Goal: Information Seeking & Learning: Learn about a topic

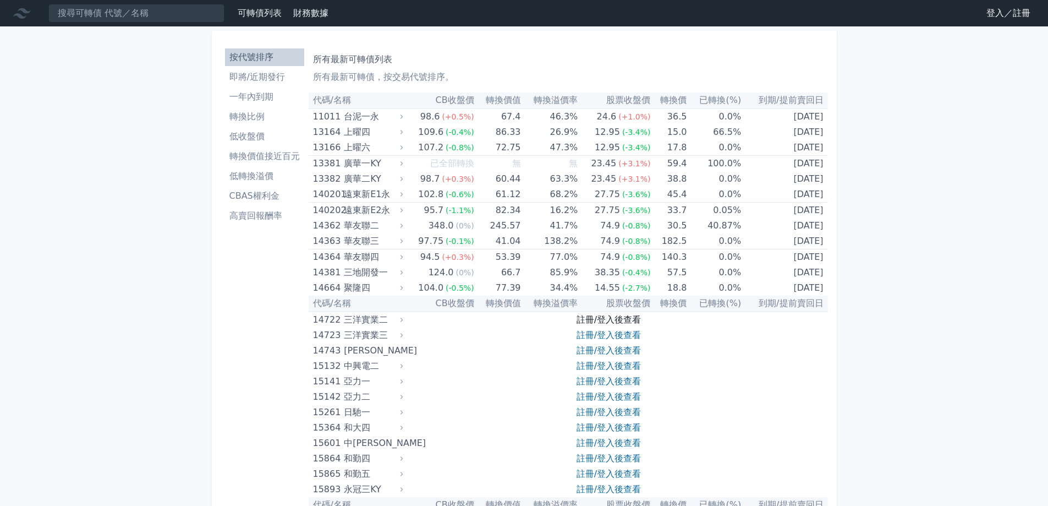
click at [618, 319] on link "註冊/登入後查看" at bounding box center [609, 319] width 64 height 10
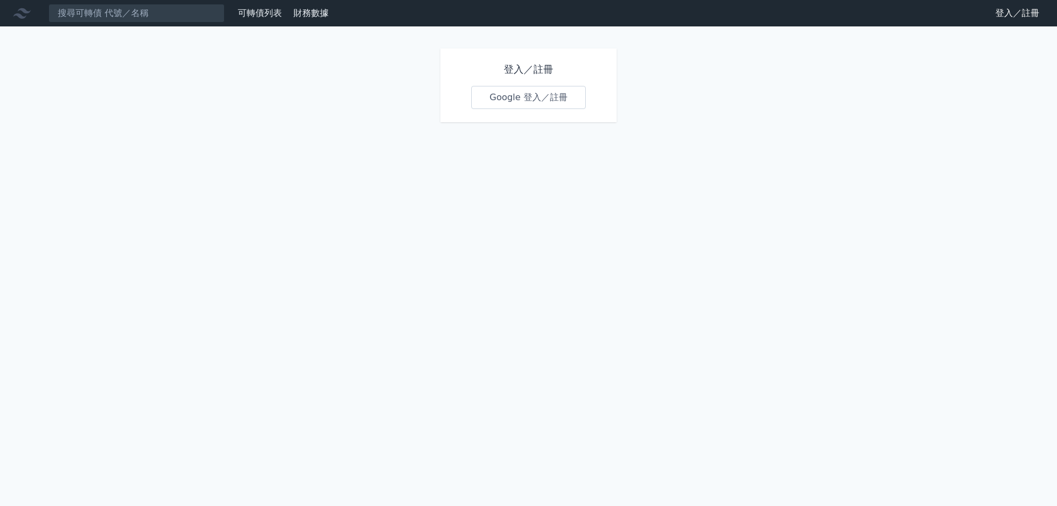
click at [542, 88] on link "Google 登入／註冊" at bounding box center [528, 97] width 114 height 23
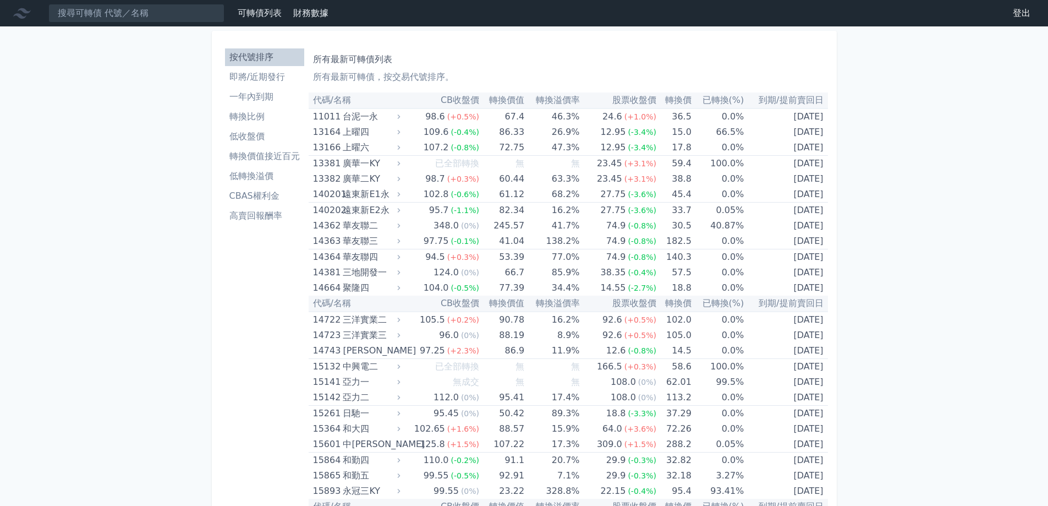
click at [261, 119] on li "轉換比例" at bounding box center [264, 116] width 79 height 13
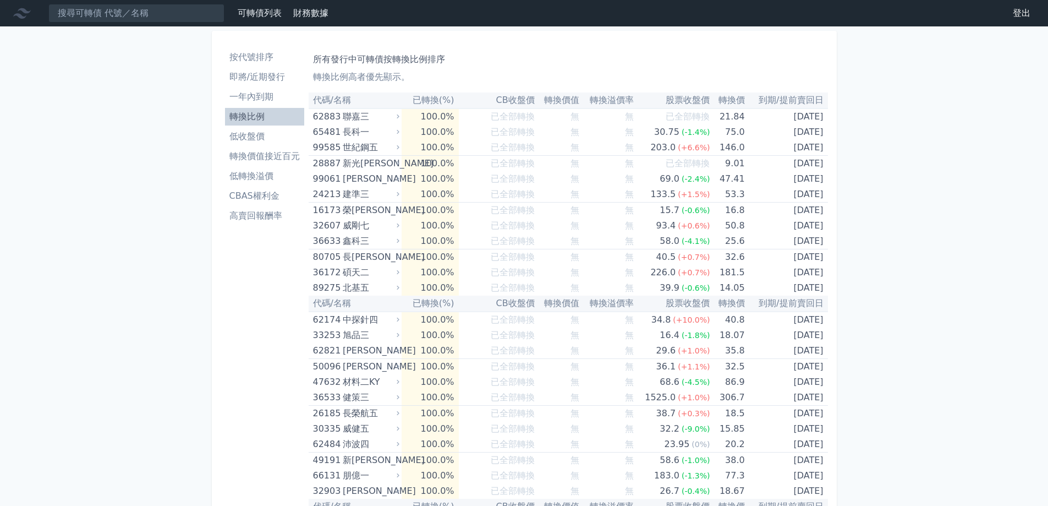
click at [264, 135] on li "低收盤價" at bounding box center [264, 136] width 79 height 13
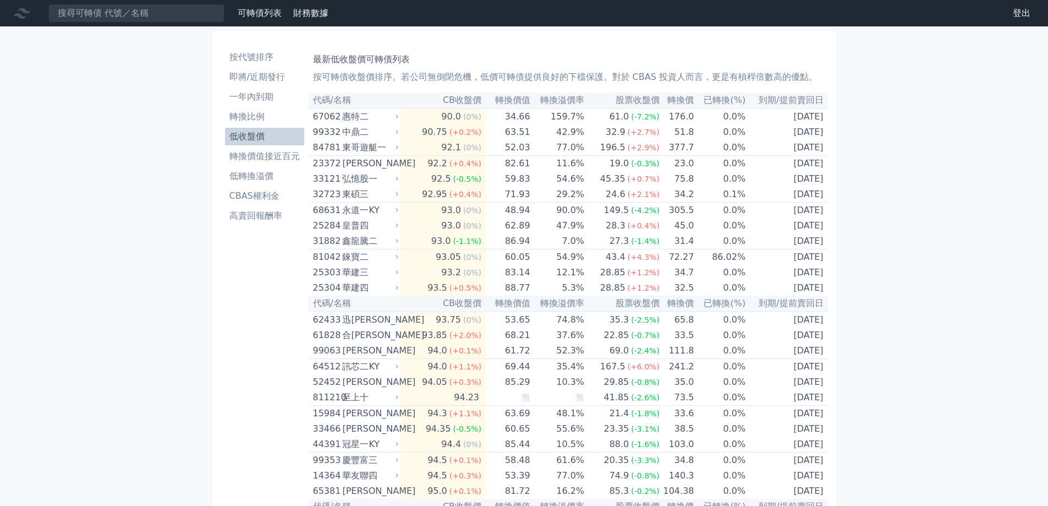
click at [263, 180] on li "低轉換溢價" at bounding box center [264, 176] width 79 height 13
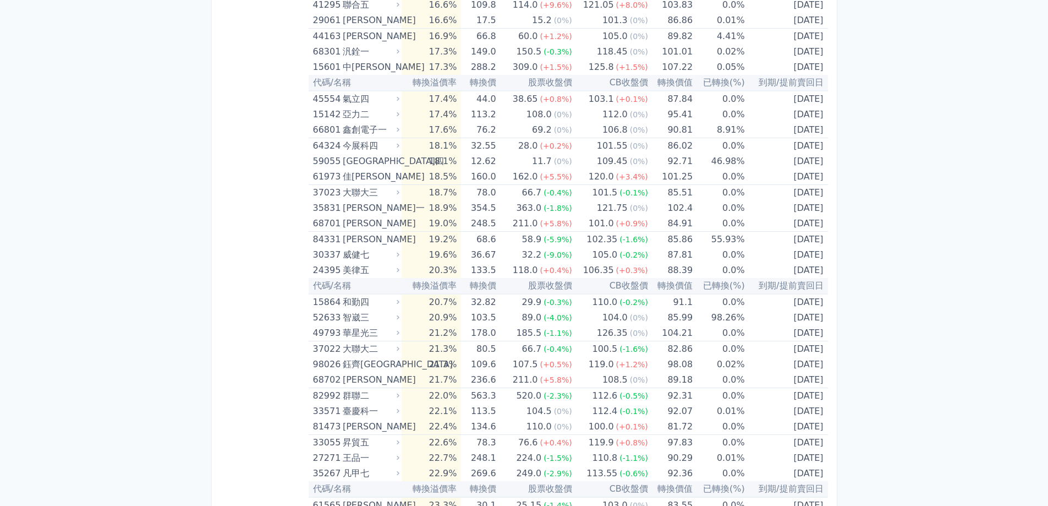
scroll to position [2311, 0]
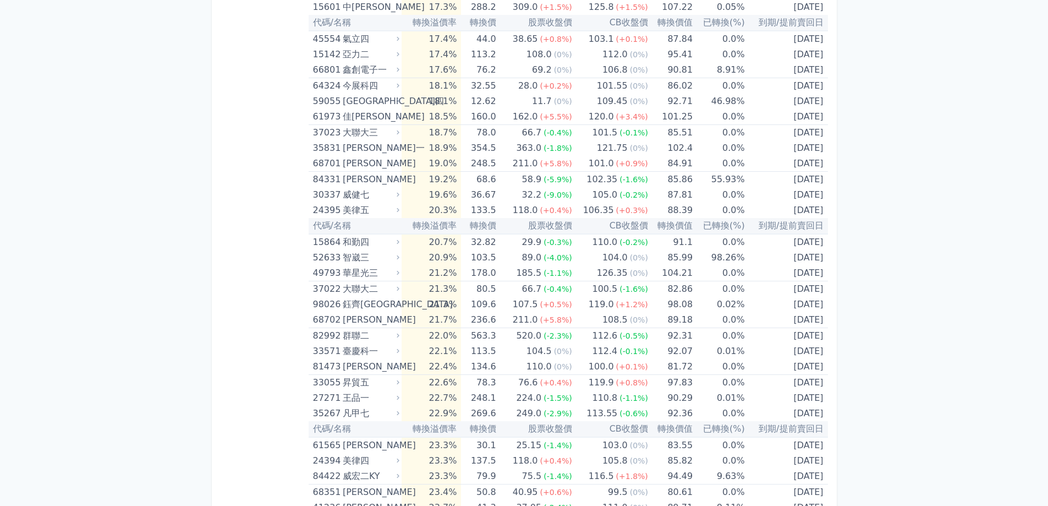
drag, startPoint x: 838, startPoint y: 383, endPoint x: 302, endPoint y: 382, distance: 536.6
drag, startPoint x: 117, startPoint y: 236, endPoint x: 122, endPoint y: 231, distance: 7.4
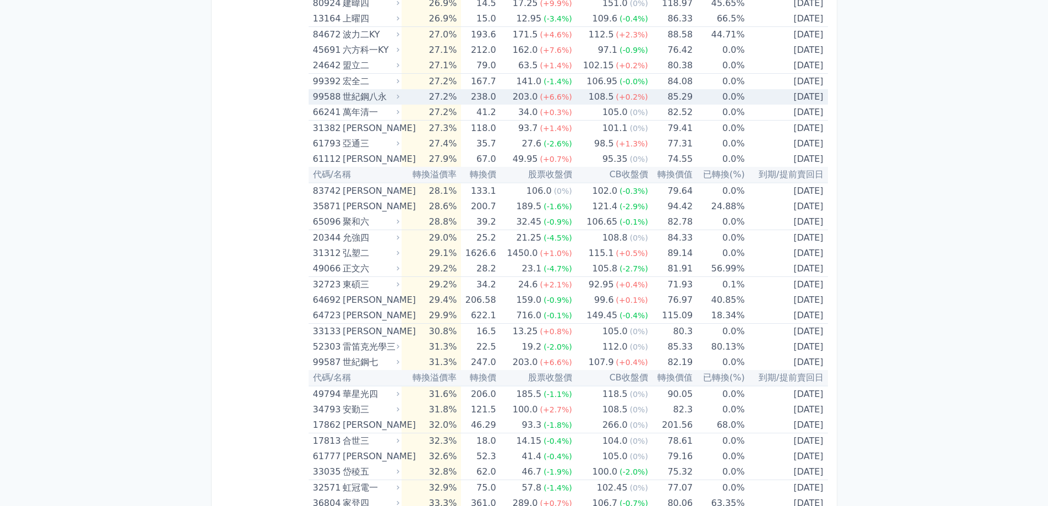
scroll to position [2441, 0]
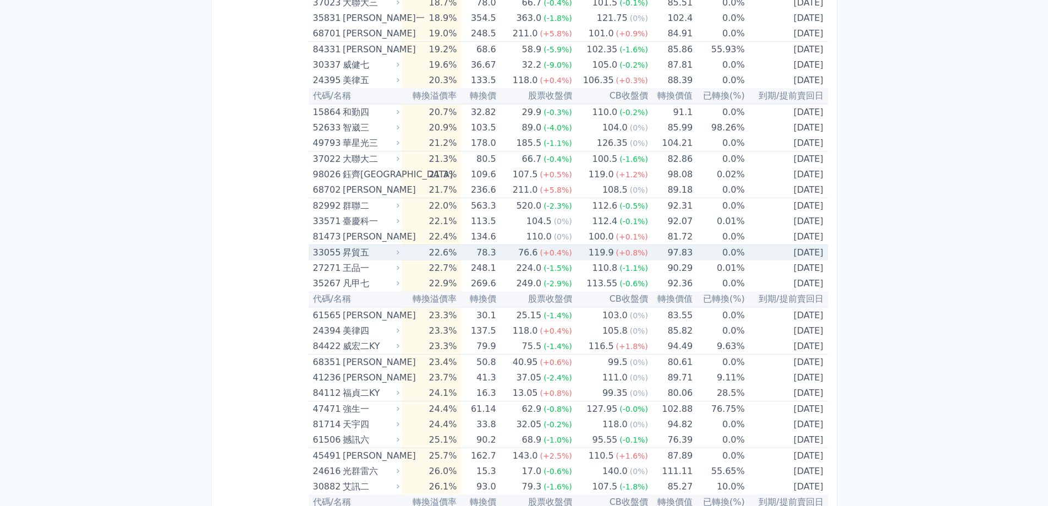
click at [789, 253] on td "[DATE]" at bounding box center [786, 253] width 83 height 16
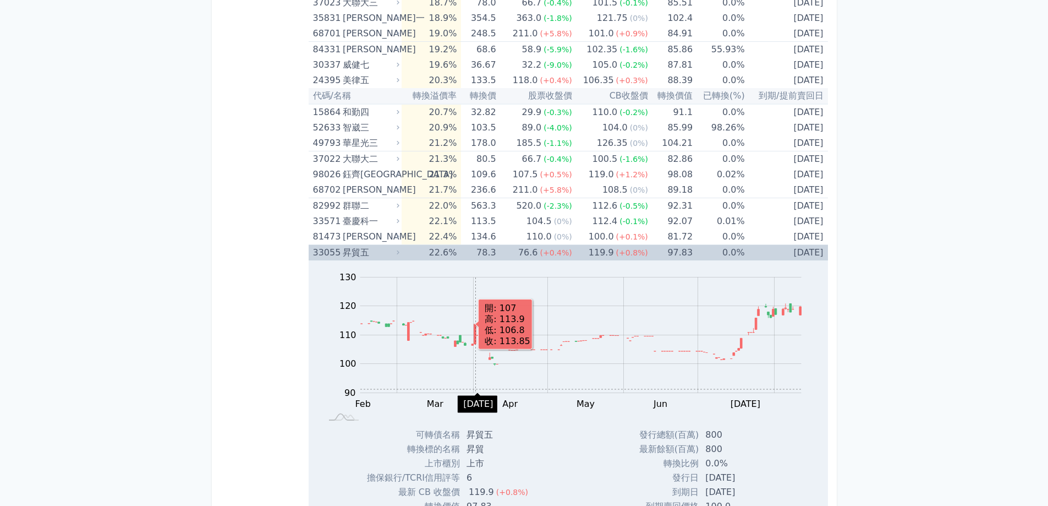
scroll to position [2606, 0]
